Goal: Task Accomplishment & Management: Use online tool/utility

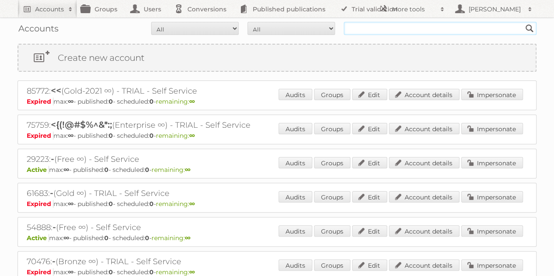
click at [376, 26] on input "text" at bounding box center [440, 28] width 193 height 13
drag, startPoint x: 376, startPoint y: 26, endPoint x: 415, endPoint y: 50, distance: 46.4
type input "stonewall kitchen"
click at [523, 22] on input "Search" at bounding box center [529, 28] width 13 height 13
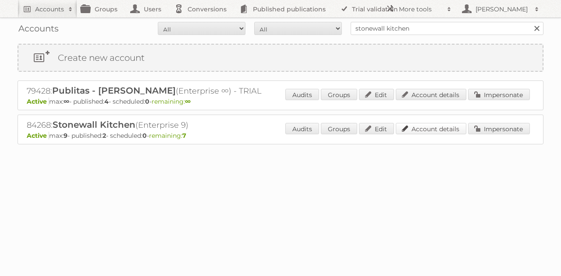
click at [437, 128] on link "Account details" at bounding box center [431, 128] width 71 height 11
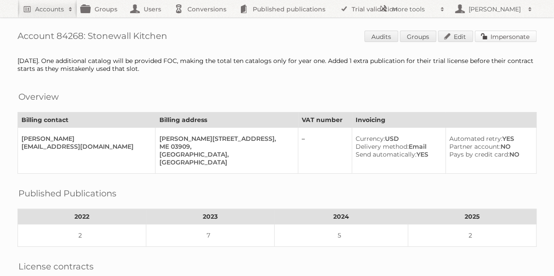
click at [506, 39] on link "Impersonate" at bounding box center [506, 36] width 62 height 11
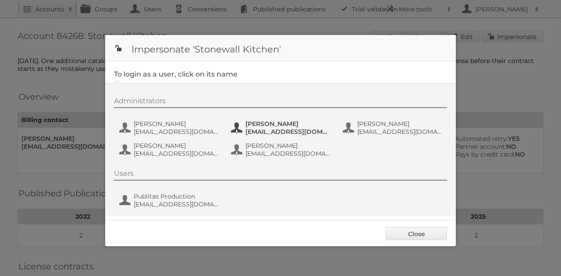
click at [253, 124] on span "[PERSON_NAME]" at bounding box center [287, 124] width 85 height 8
